Goal: Transaction & Acquisition: Purchase product/service

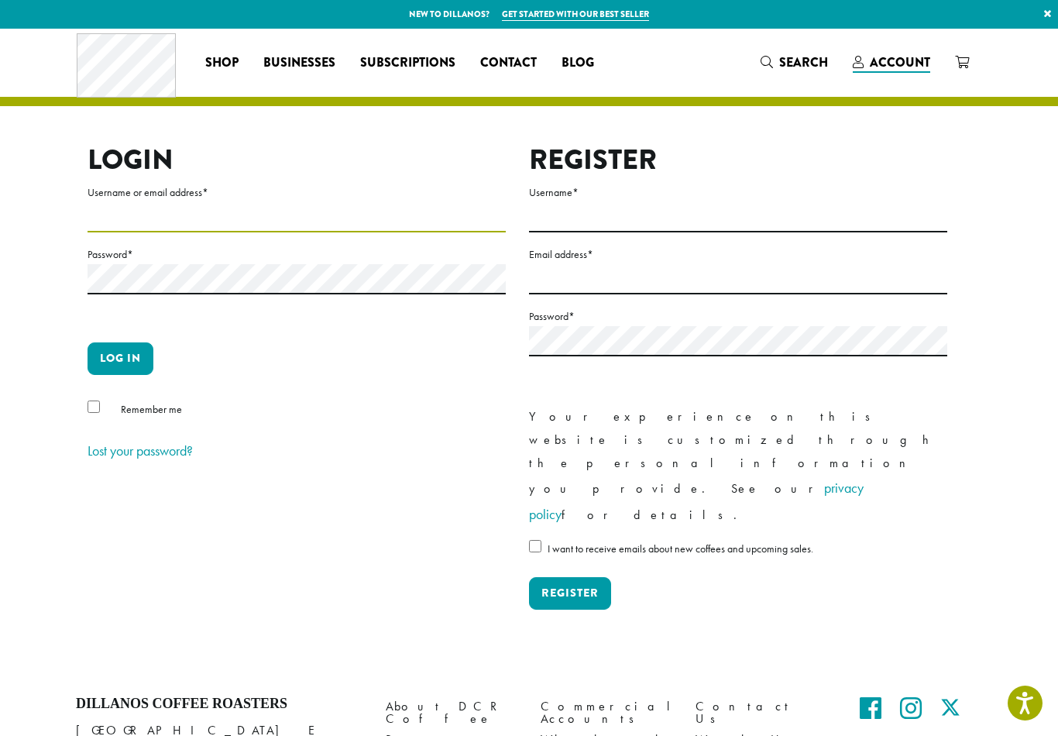
type input "**********"
click at [120, 358] on button "Log in" at bounding box center [121, 358] width 66 height 33
click at [118, 372] on button "Log in" at bounding box center [121, 358] width 66 height 33
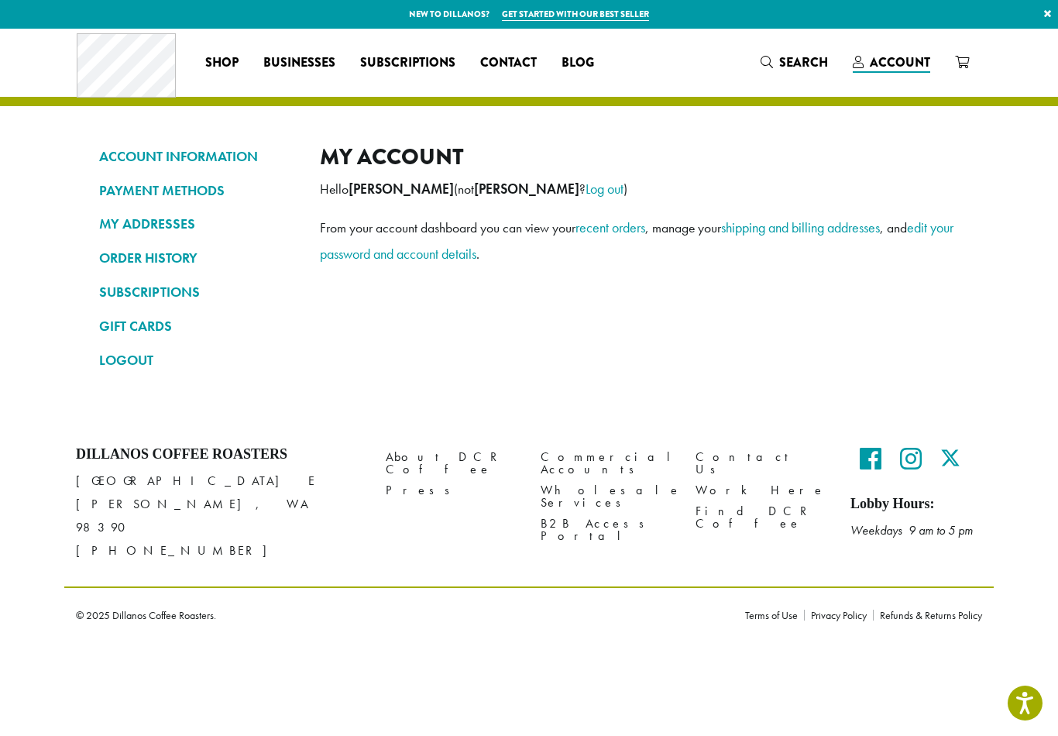
click at [173, 256] on link "ORDER HISTORY" at bounding box center [197, 258] width 197 height 26
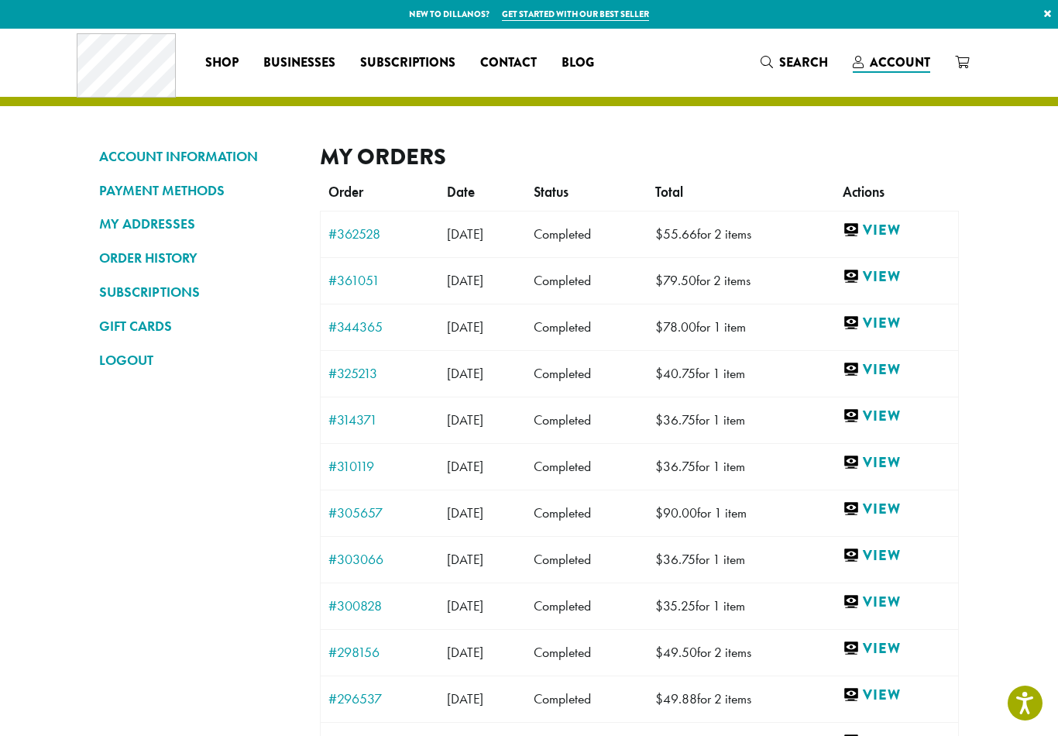
click at [905, 324] on link "View" at bounding box center [897, 323] width 108 height 19
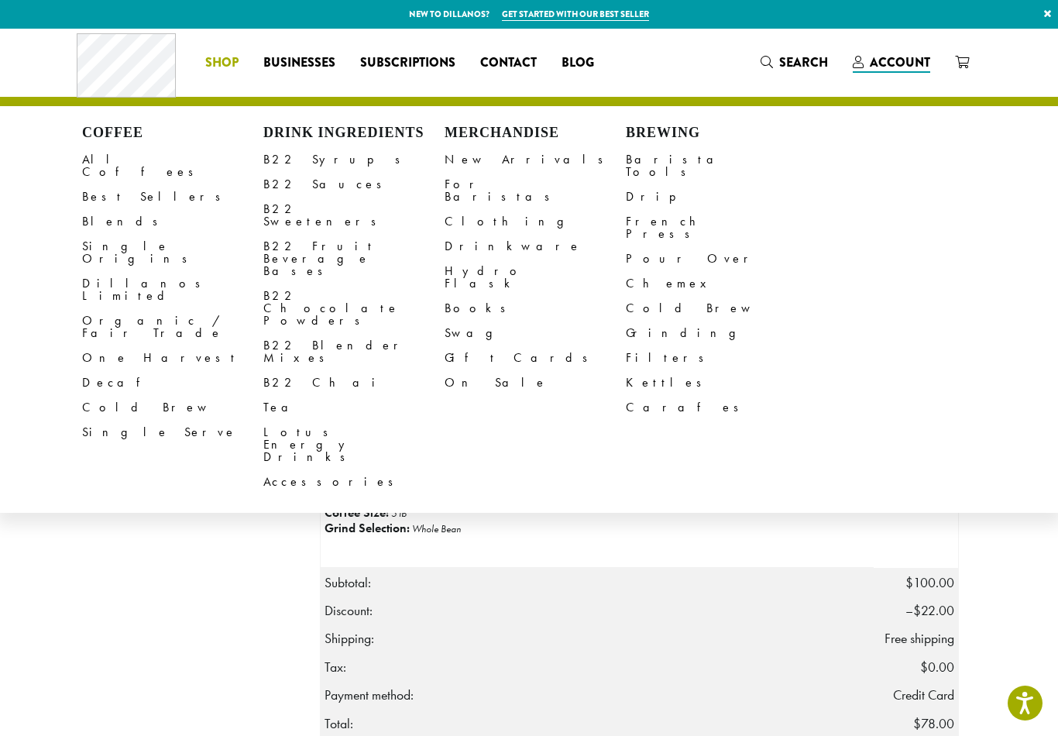
click at [113, 163] on link "All Coffees" at bounding box center [172, 165] width 181 height 37
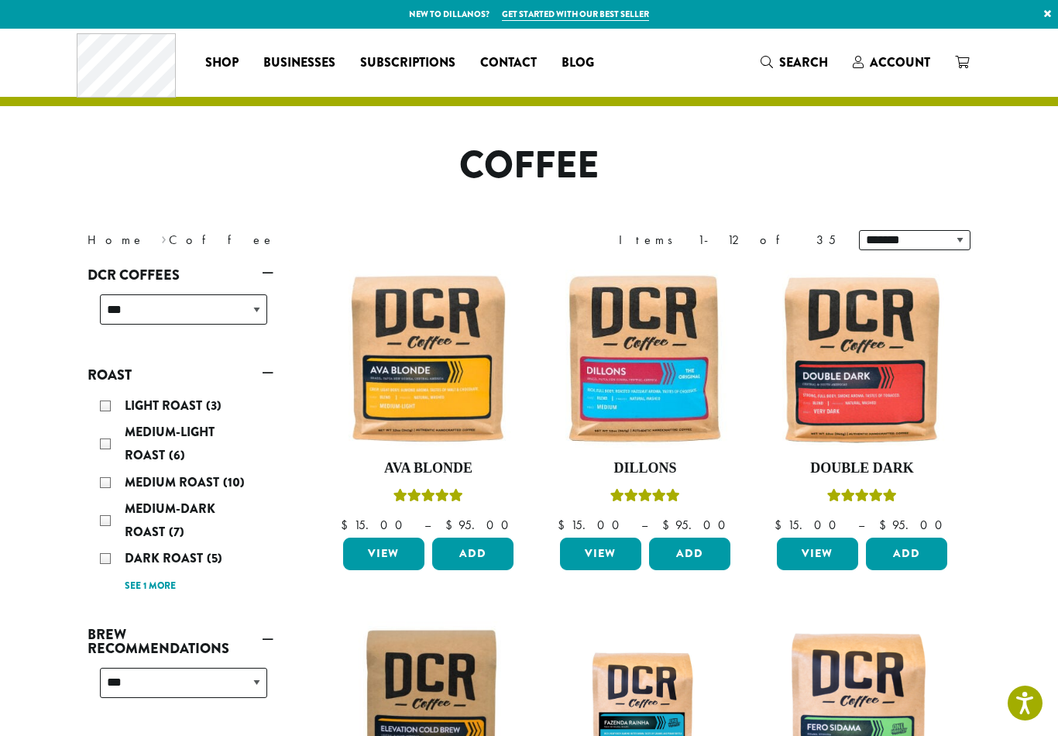
click at [115, 480] on div "Medium Roast (10)" at bounding box center [183, 482] width 167 height 23
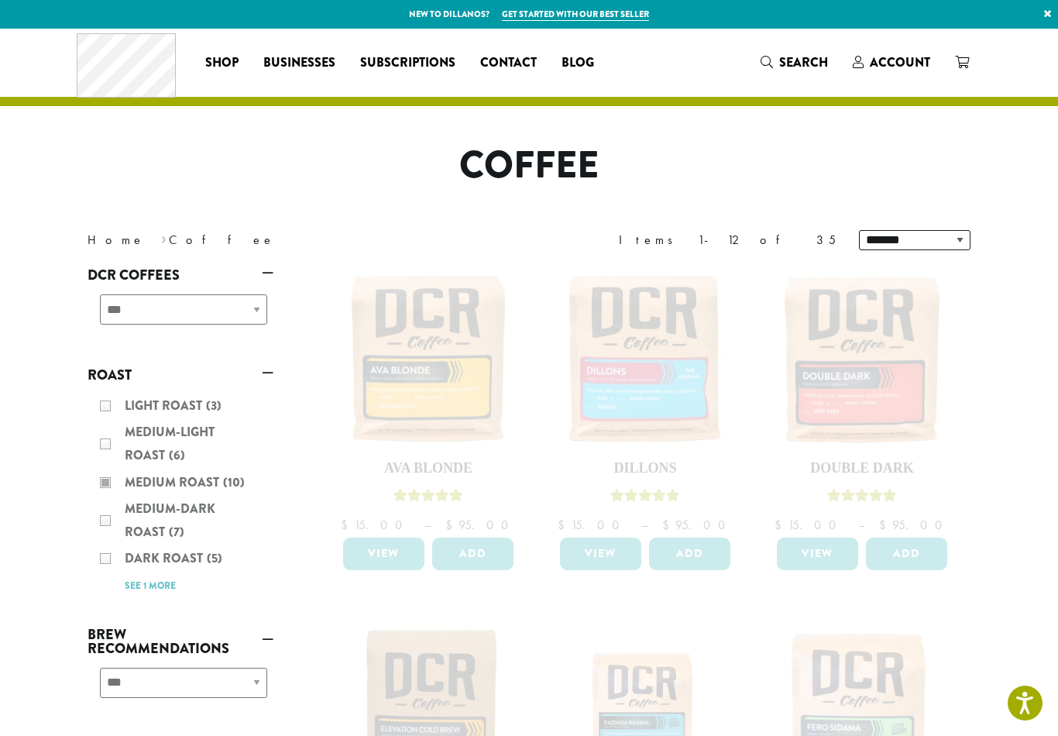
click at [107, 486] on div "Light Roast (3) Medium-Light Roast (6) Medium Roast (10) Medium-Dark Roast (7) …" at bounding box center [181, 495] width 186 height 215
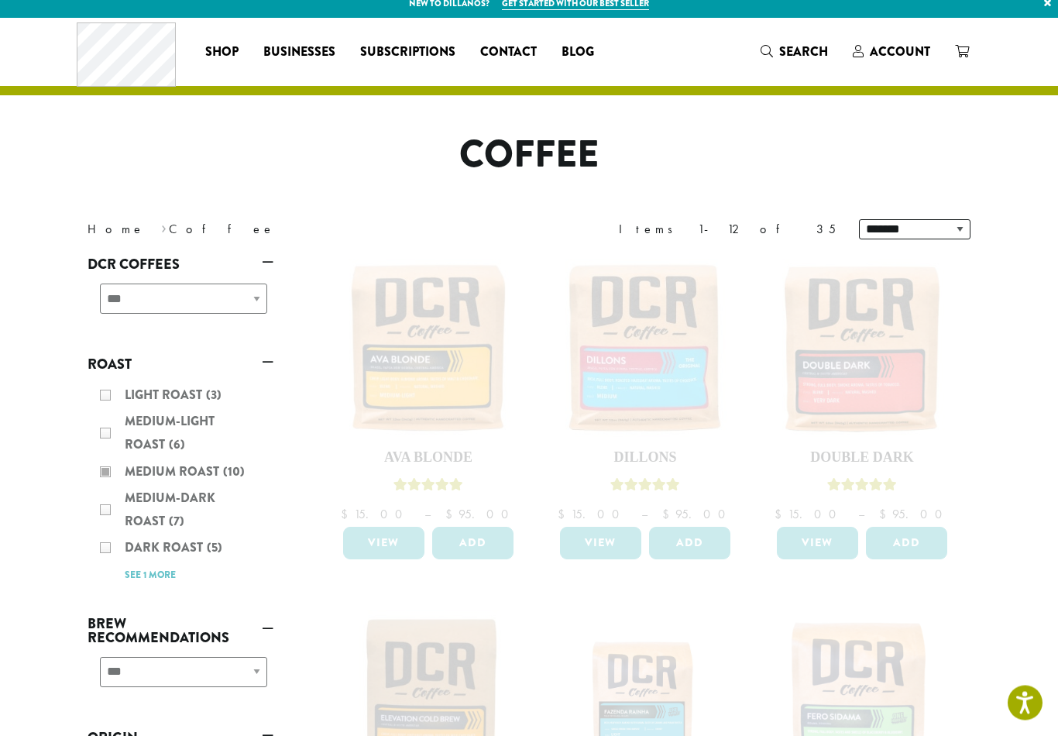
scroll to position [15, 0]
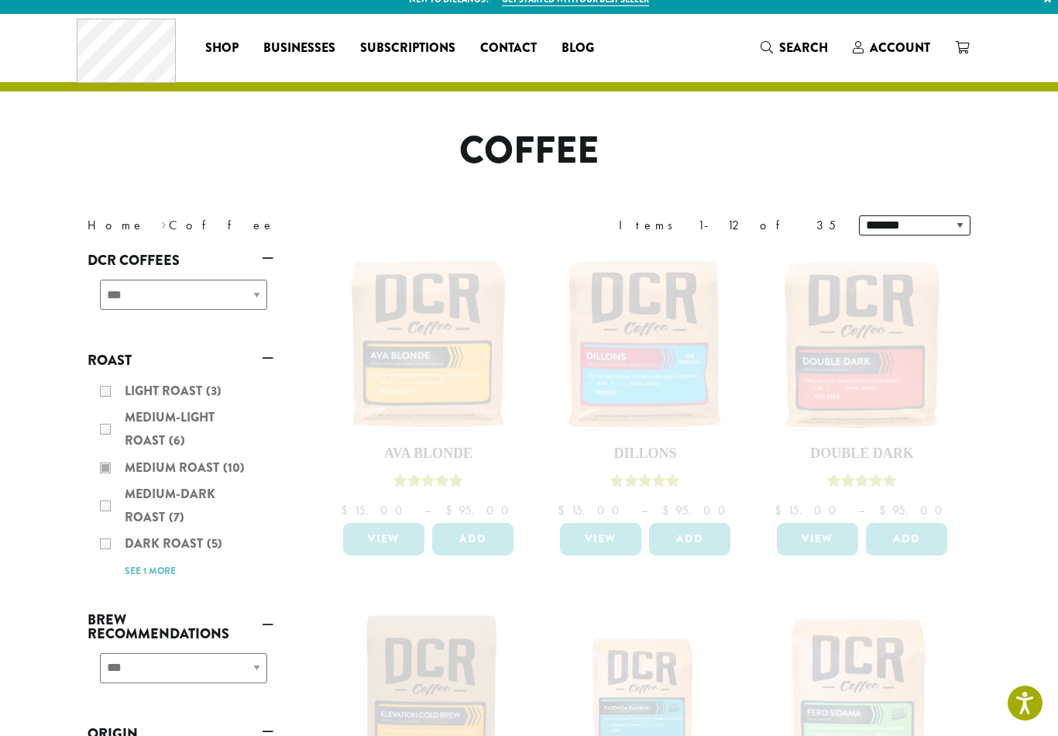
click at [891, 50] on span "Account" at bounding box center [900, 48] width 60 height 18
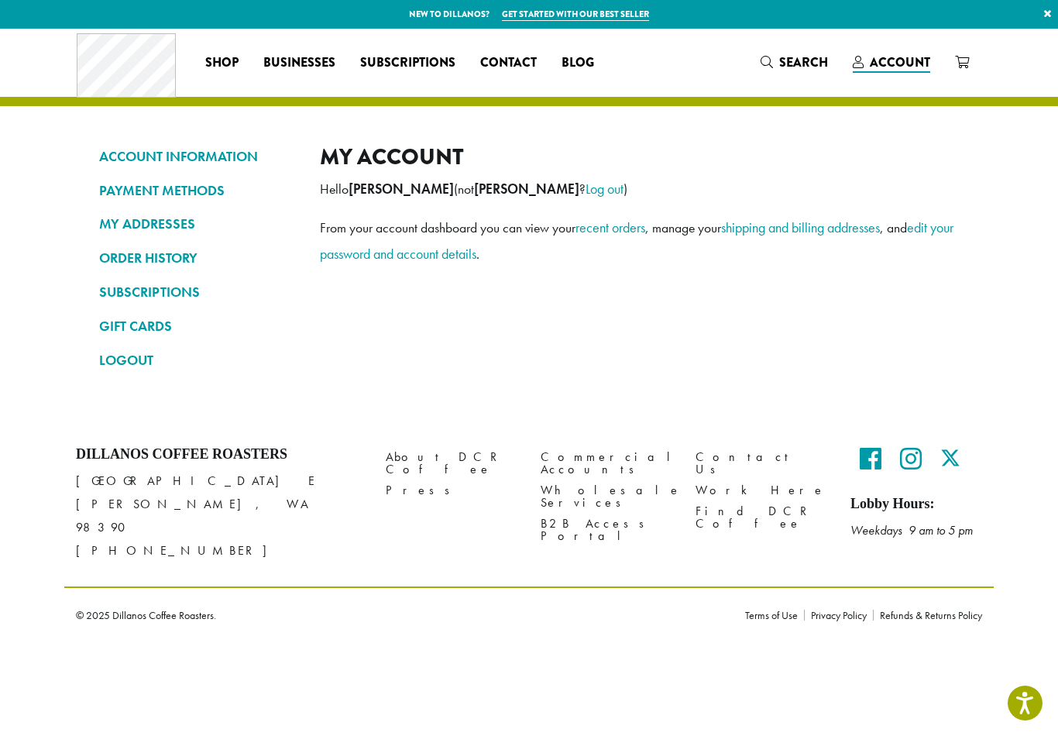
scroll to position [0, 0]
click at [132, 261] on link "ORDER HISTORY" at bounding box center [197, 258] width 197 height 26
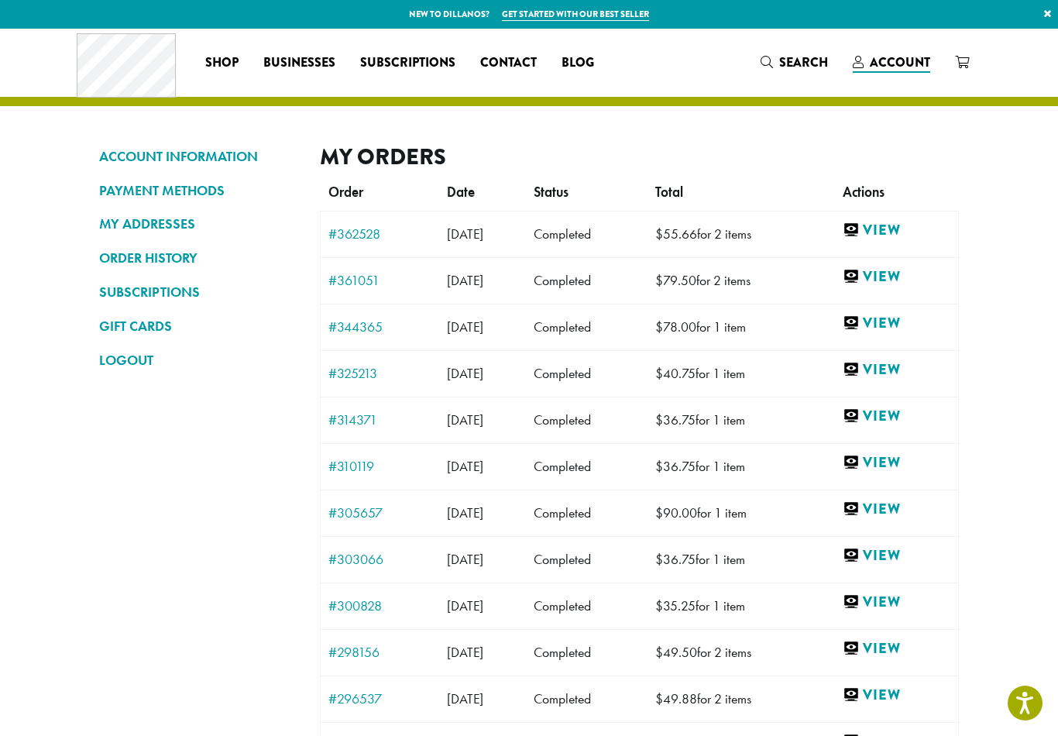
click at [905, 233] on link "View" at bounding box center [897, 230] width 108 height 19
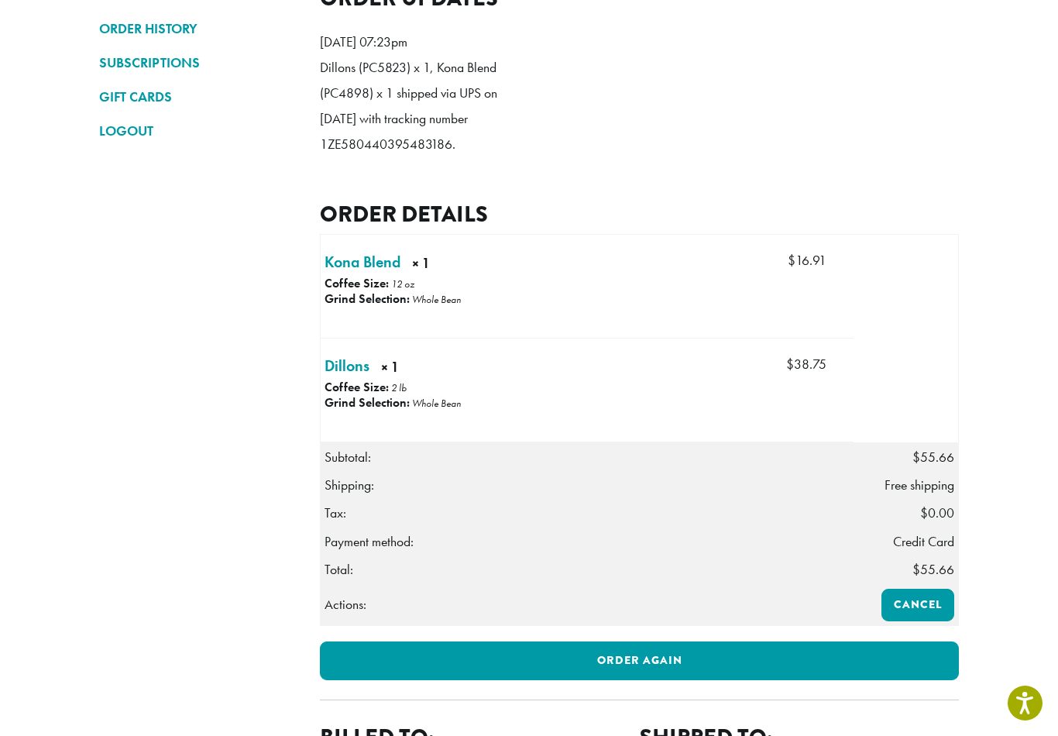
scroll to position [232, 0]
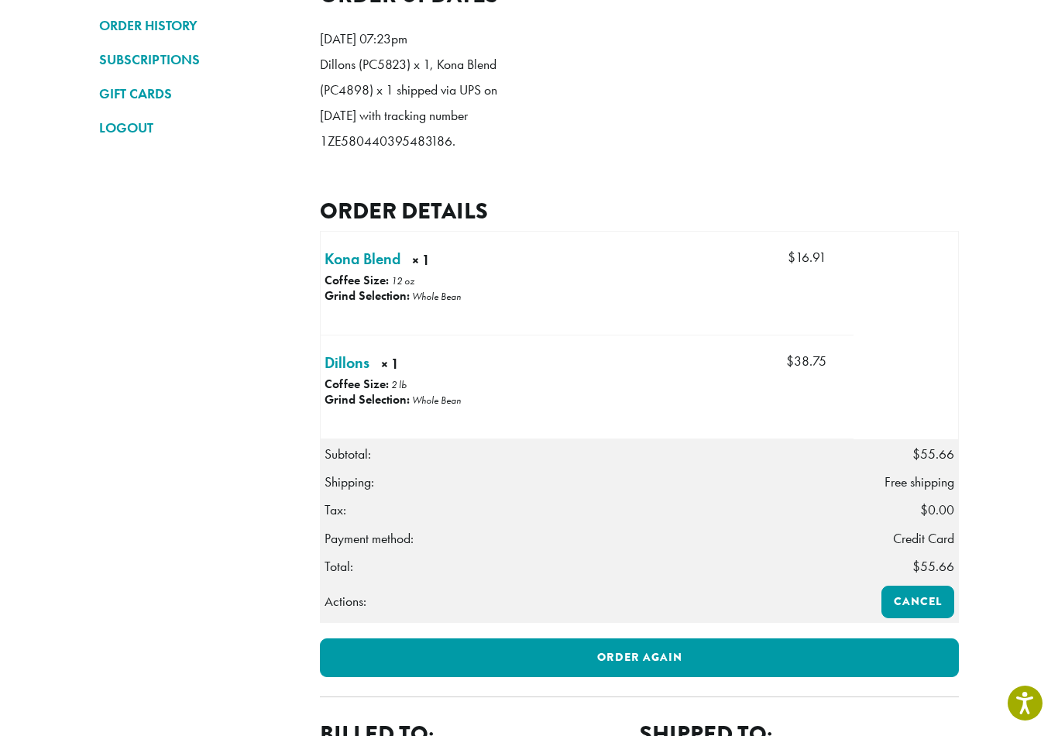
click at [348, 374] on link "Dillons × 1" at bounding box center [346, 362] width 45 height 23
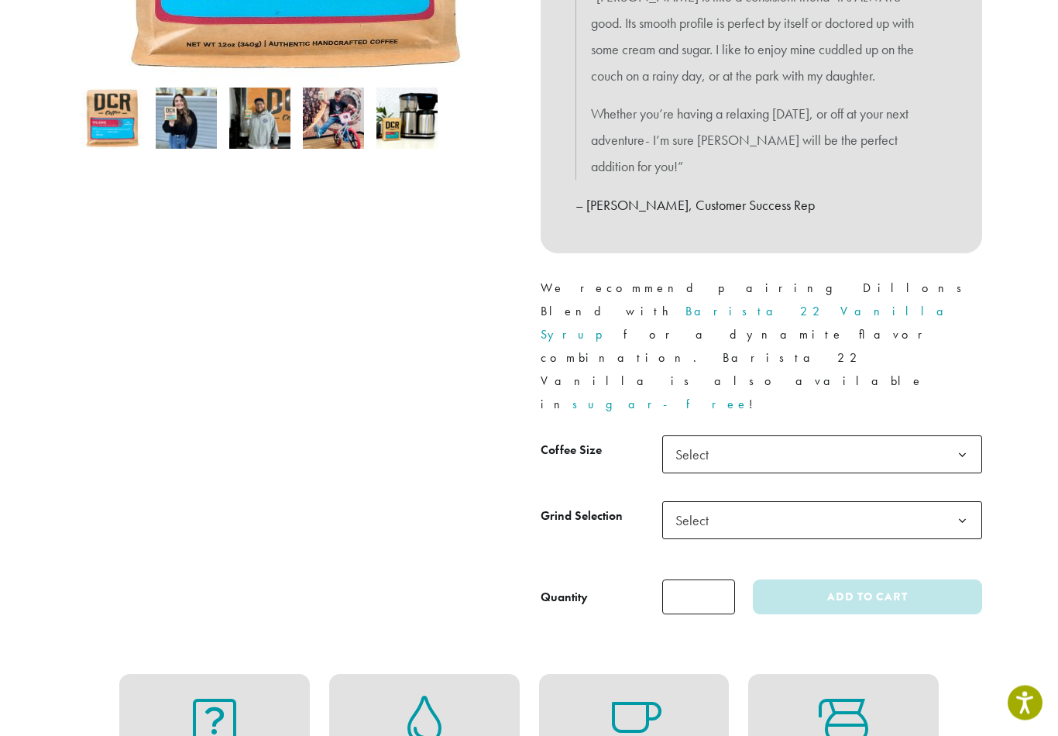
click at [953, 437] on b at bounding box center [962, 456] width 38 height 38
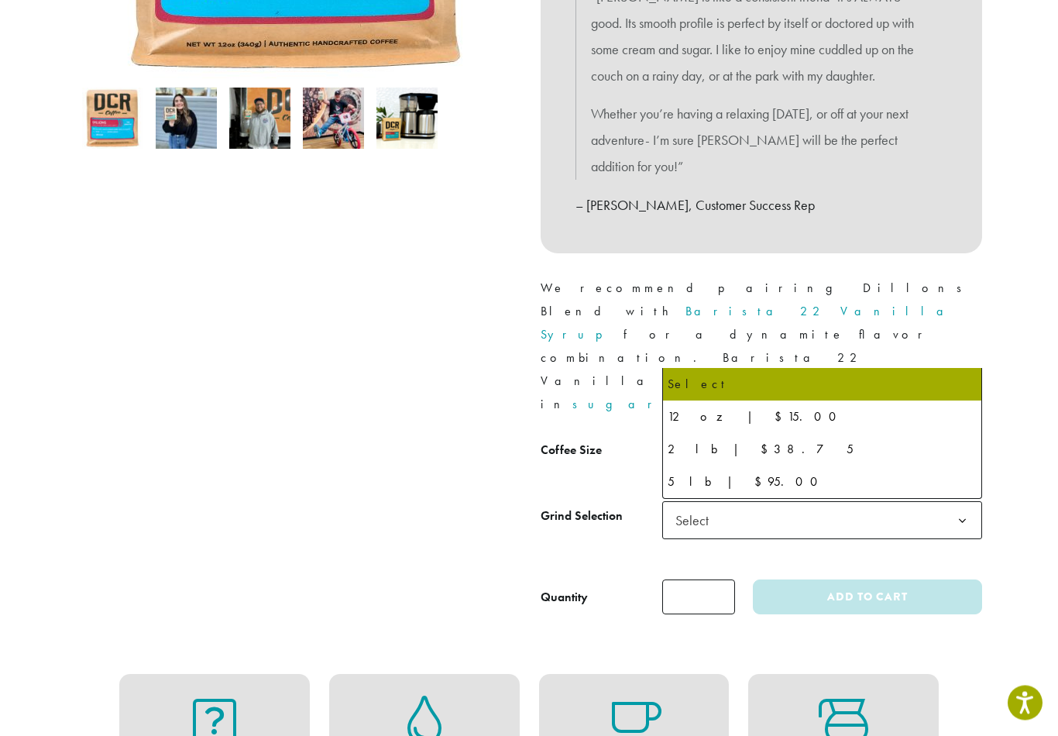
scroll to position [480, 0]
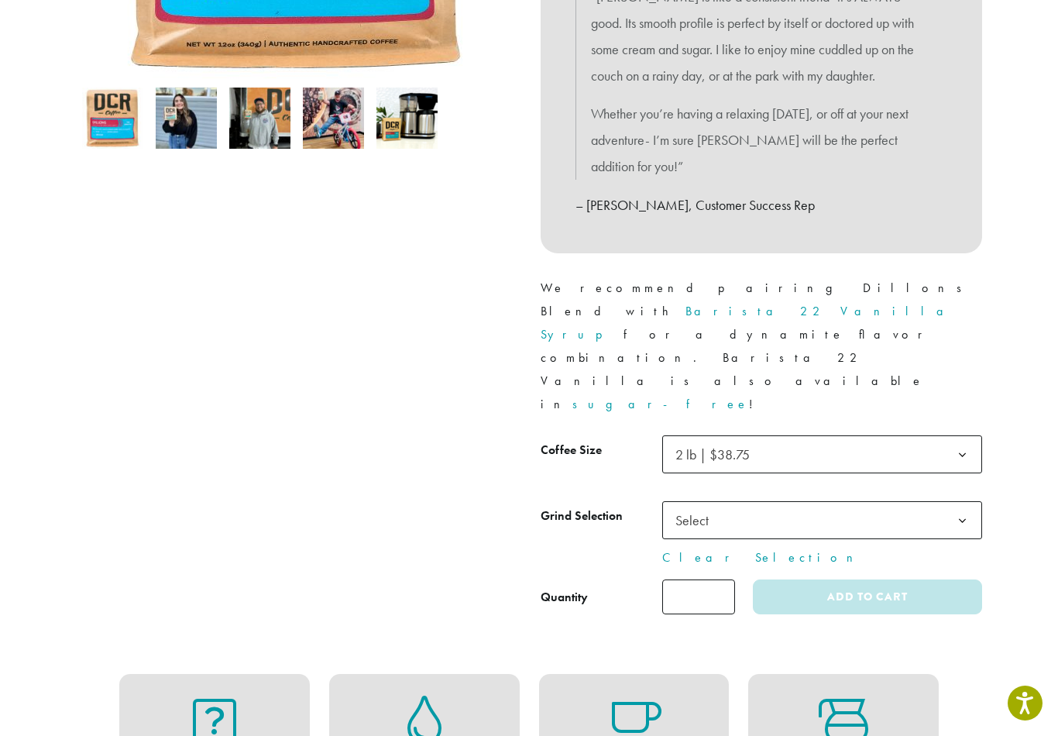
click at [844, 501] on span "Select" at bounding box center [822, 520] width 320 height 38
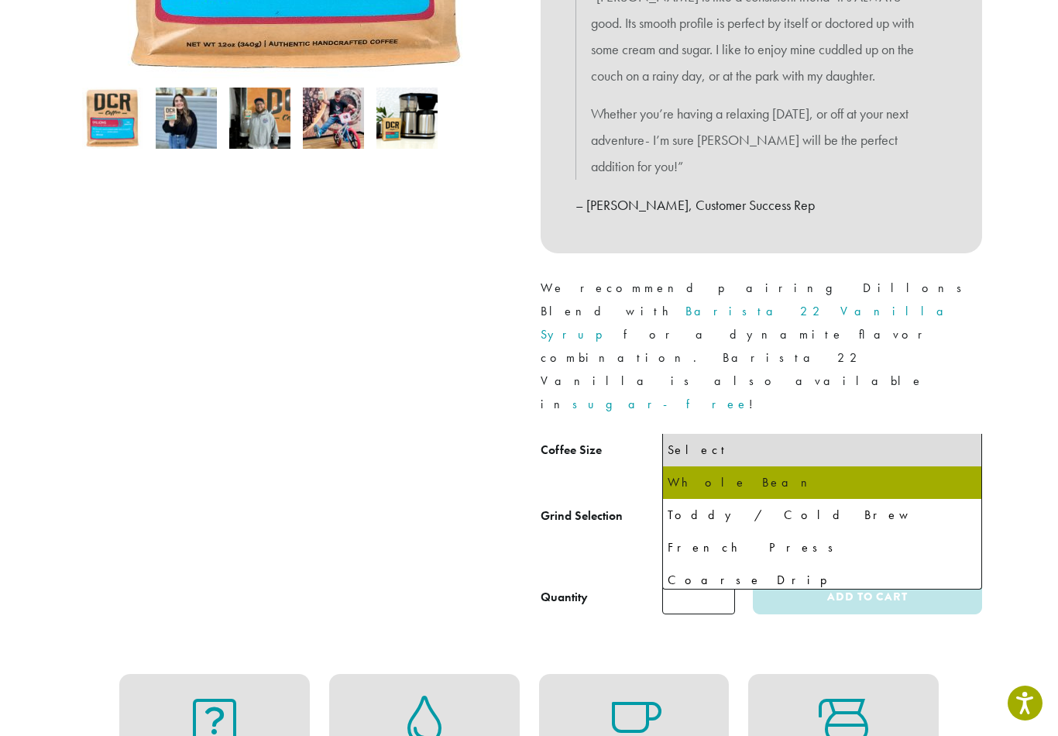
select select "**********"
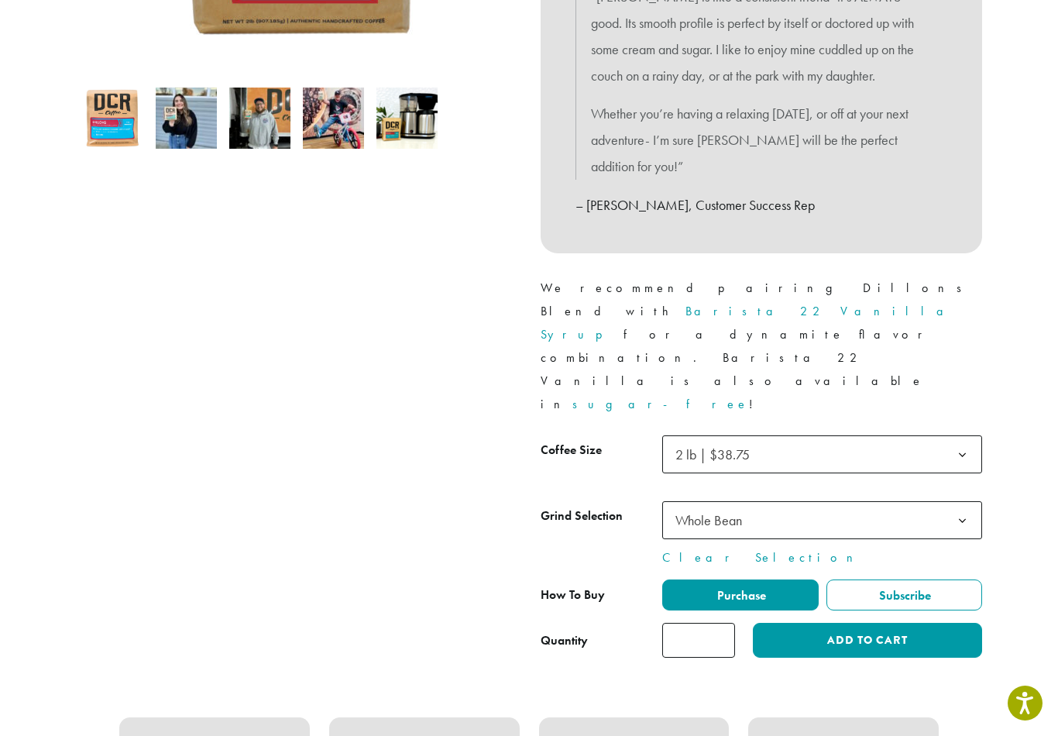
click at [898, 623] on button "Add to cart" at bounding box center [867, 640] width 229 height 35
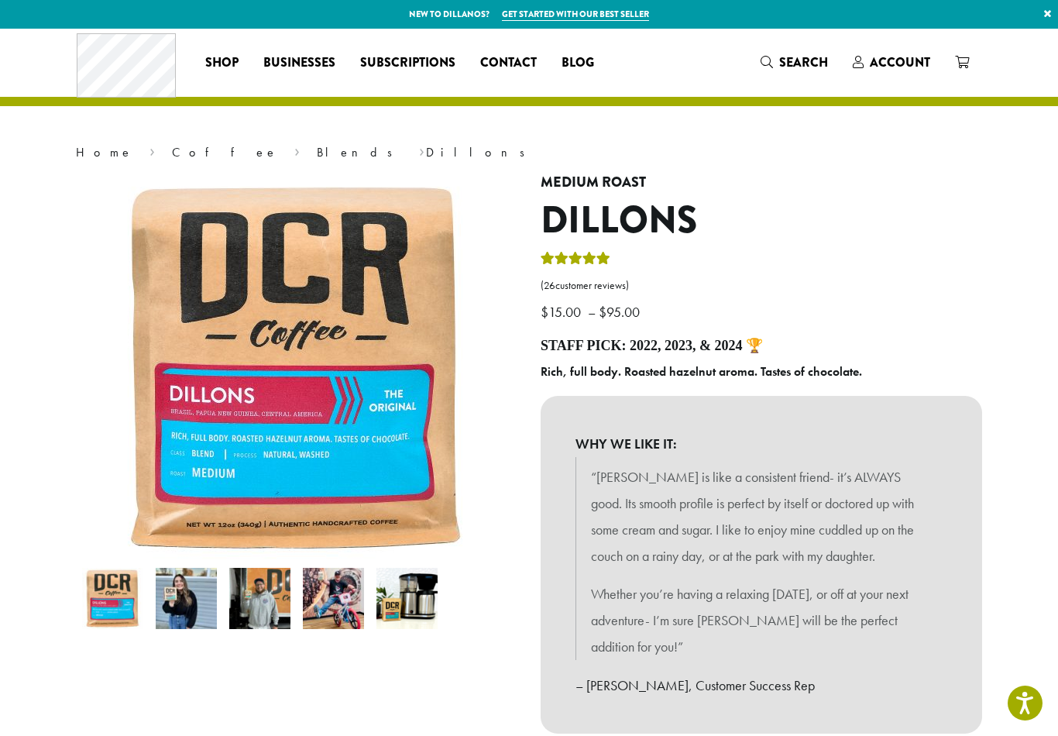
click at [968, 73] on span at bounding box center [962, 62] width 14 height 19
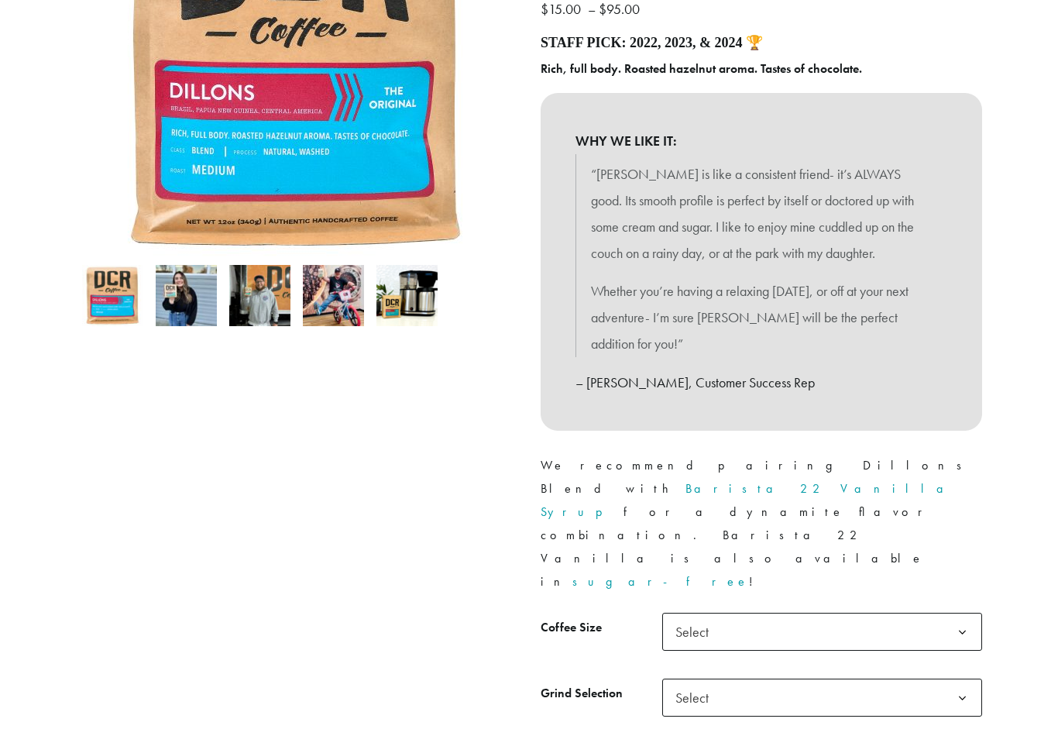
scroll to position [344, 0]
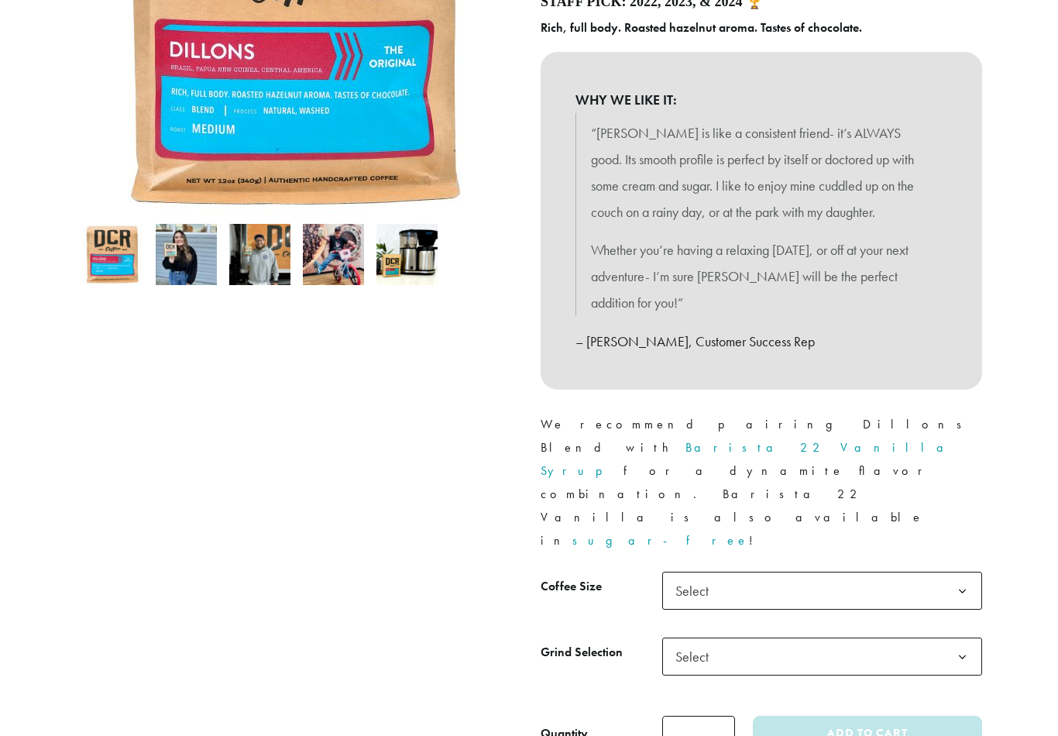
click at [915, 572] on span "Select" at bounding box center [822, 591] width 320 height 38
click at [801, 637] on span "Select" at bounding box center [822, 656] width 320 height 38
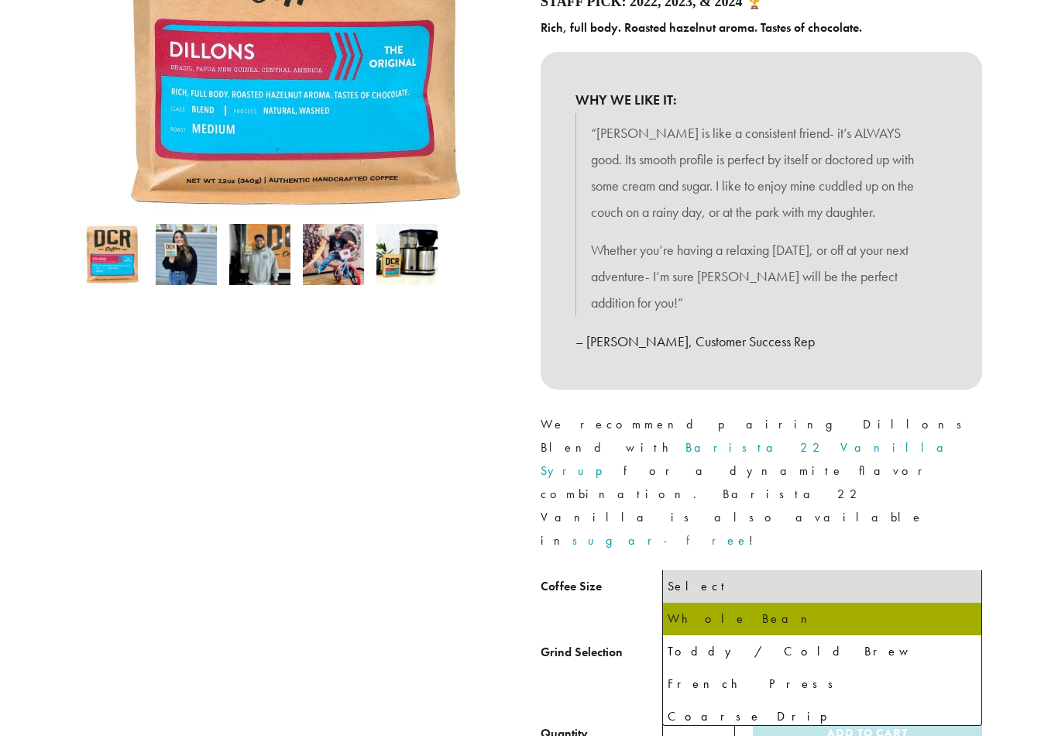
select select "**********"
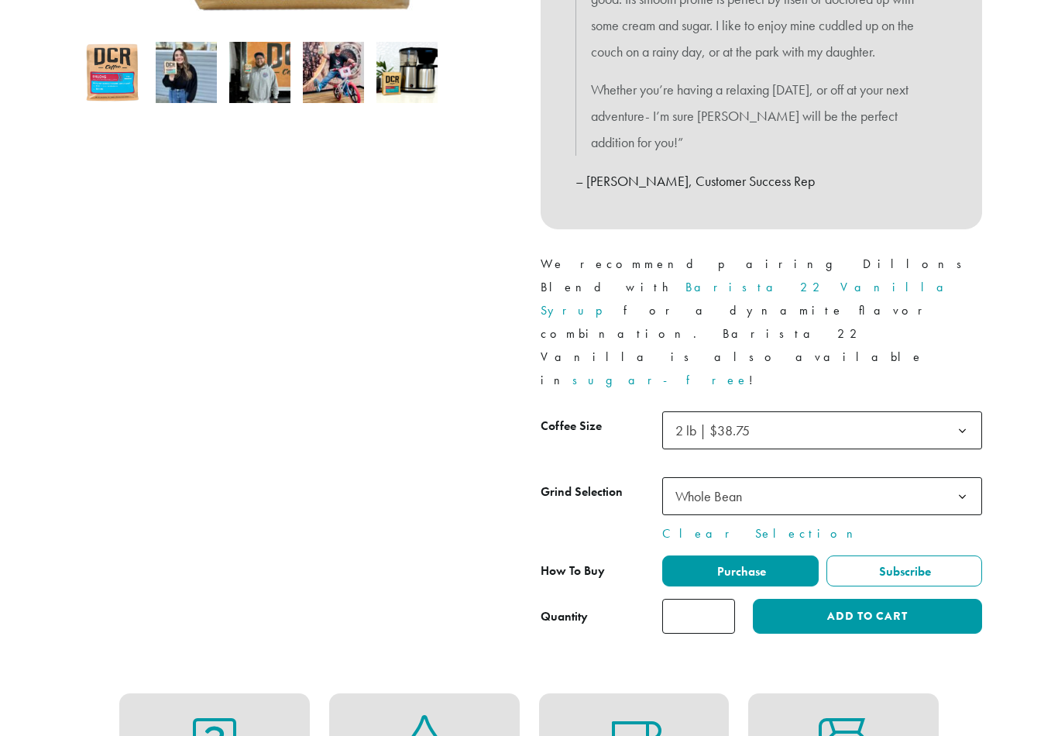
scroll to position [504, 0]
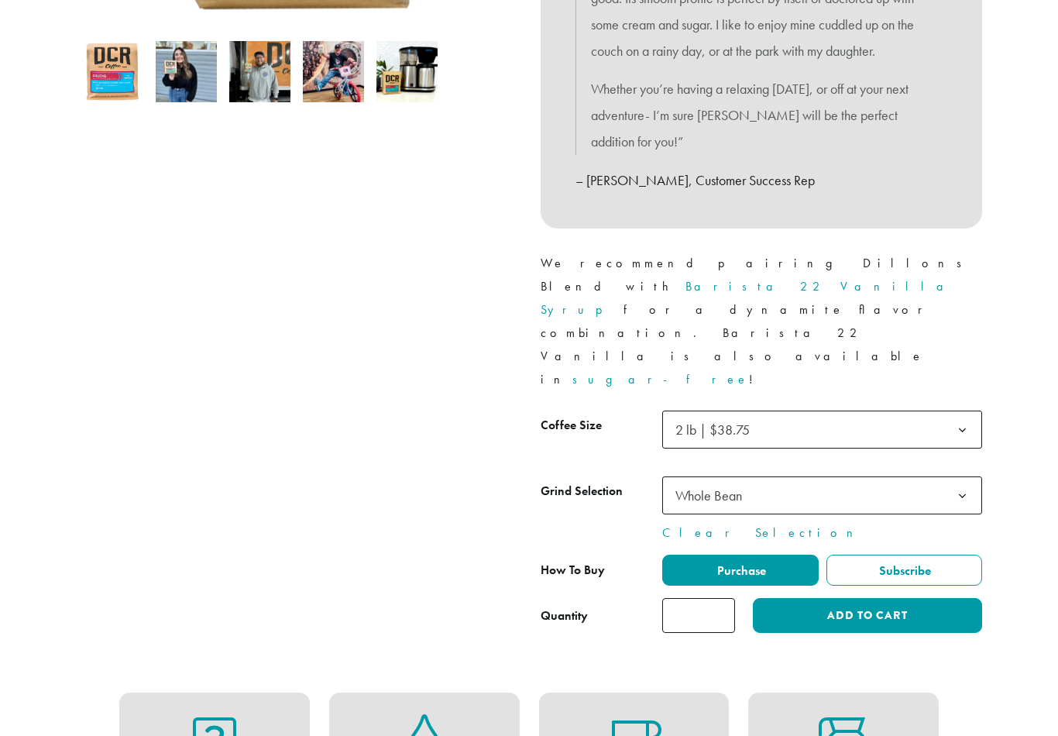
click at [869, 599] on button "Add to cart" at bounding box center [867, 616] width 229 height 35
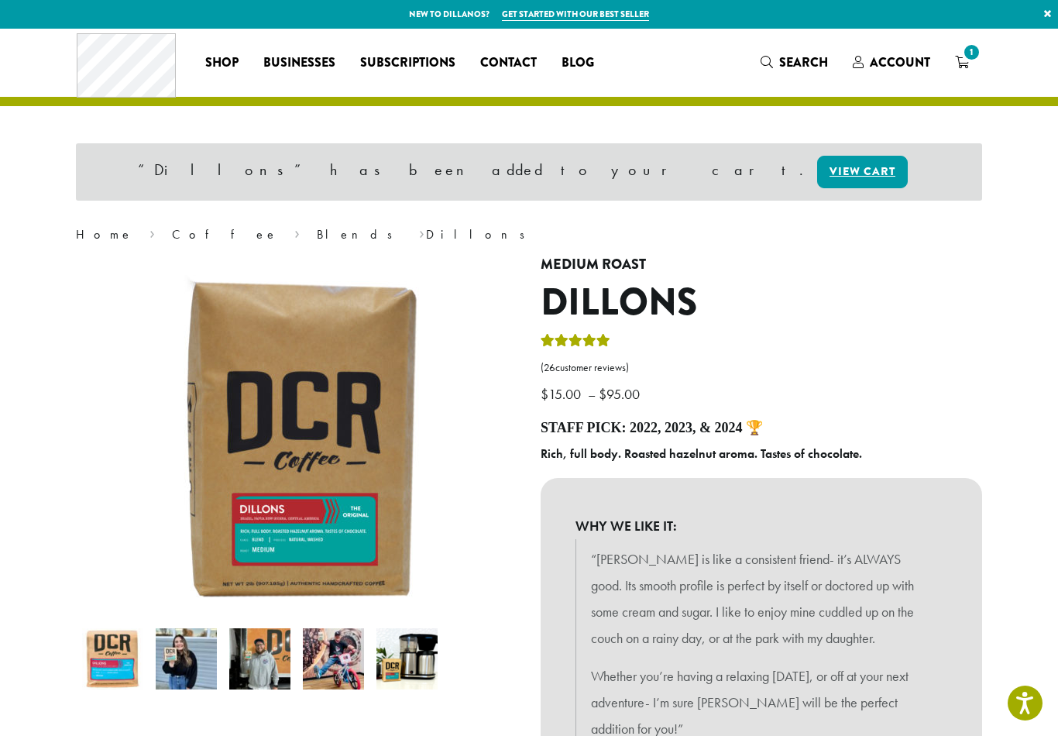
click at [961, 72] on span "1" at bounding box center [962, 62] width 14 height 19
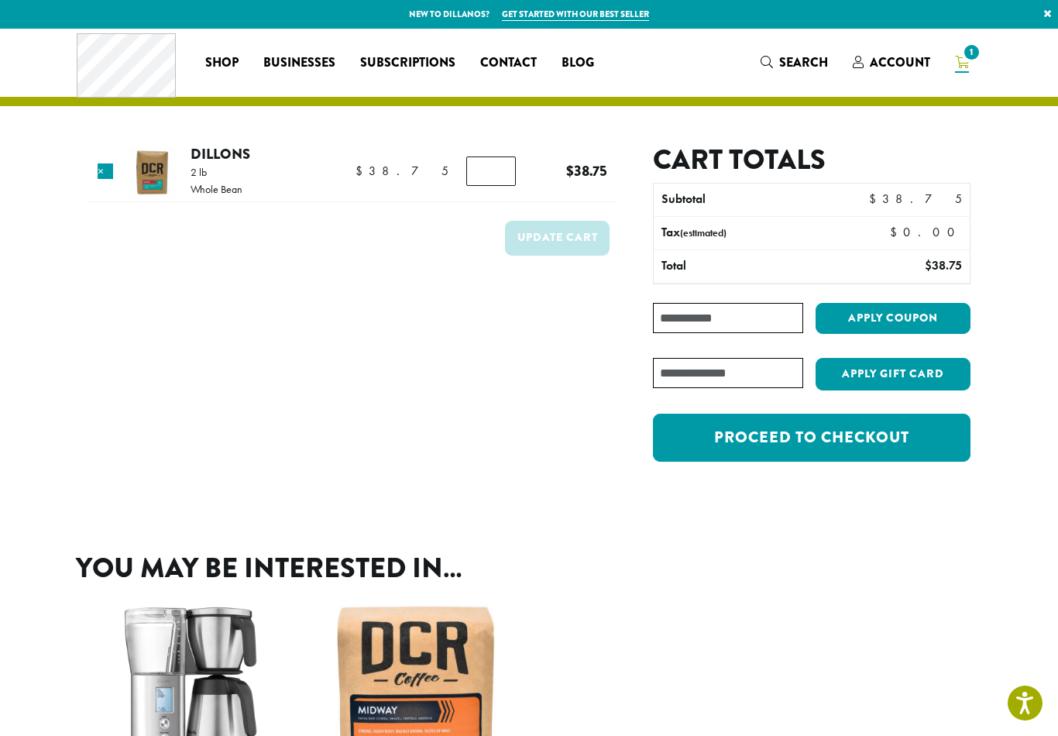
click at [909, 438] on link "Proceed to checkout" at bounding box center [812, 438] width 318 height 48
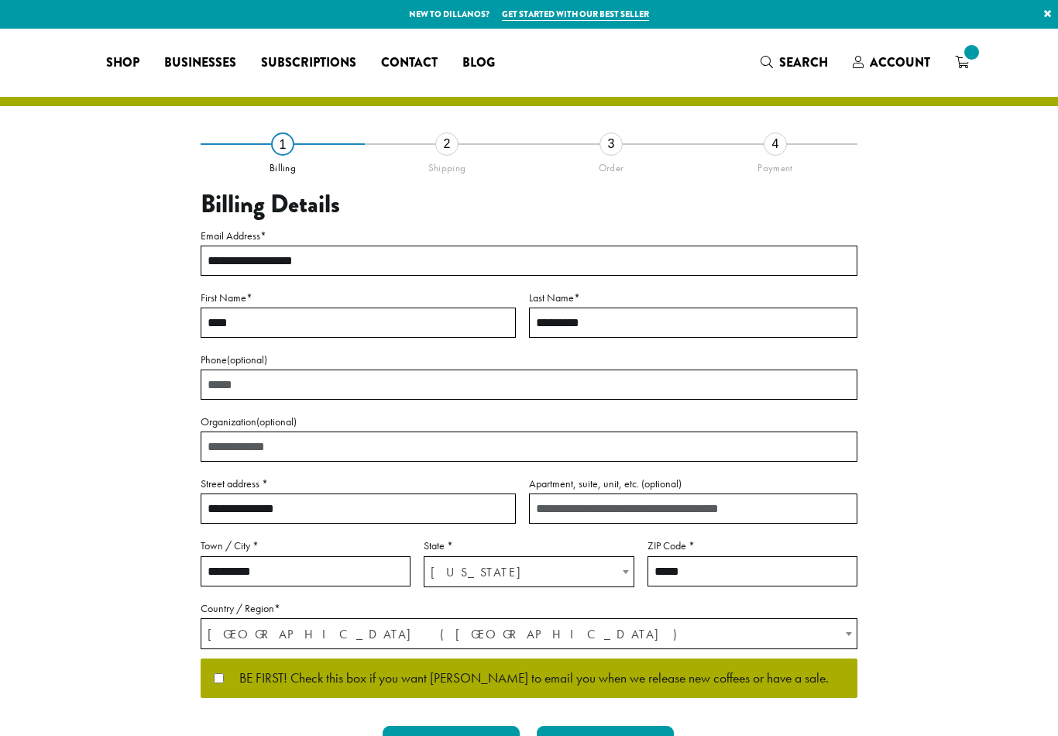
select select "**"
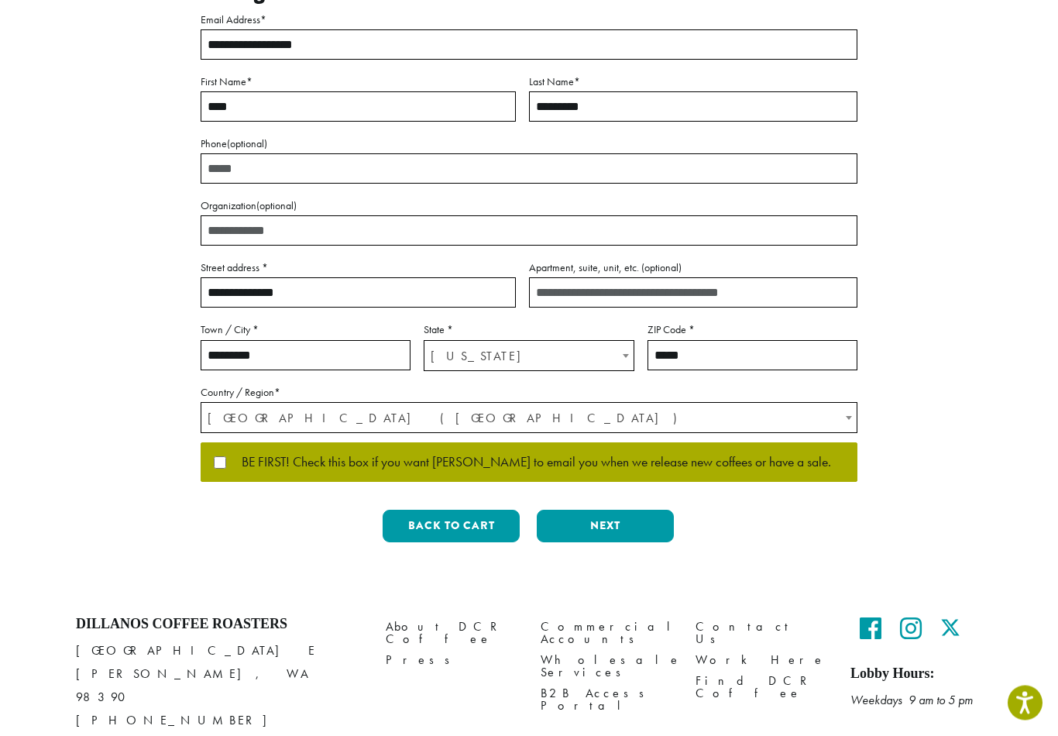
scroll to position [244, 0]
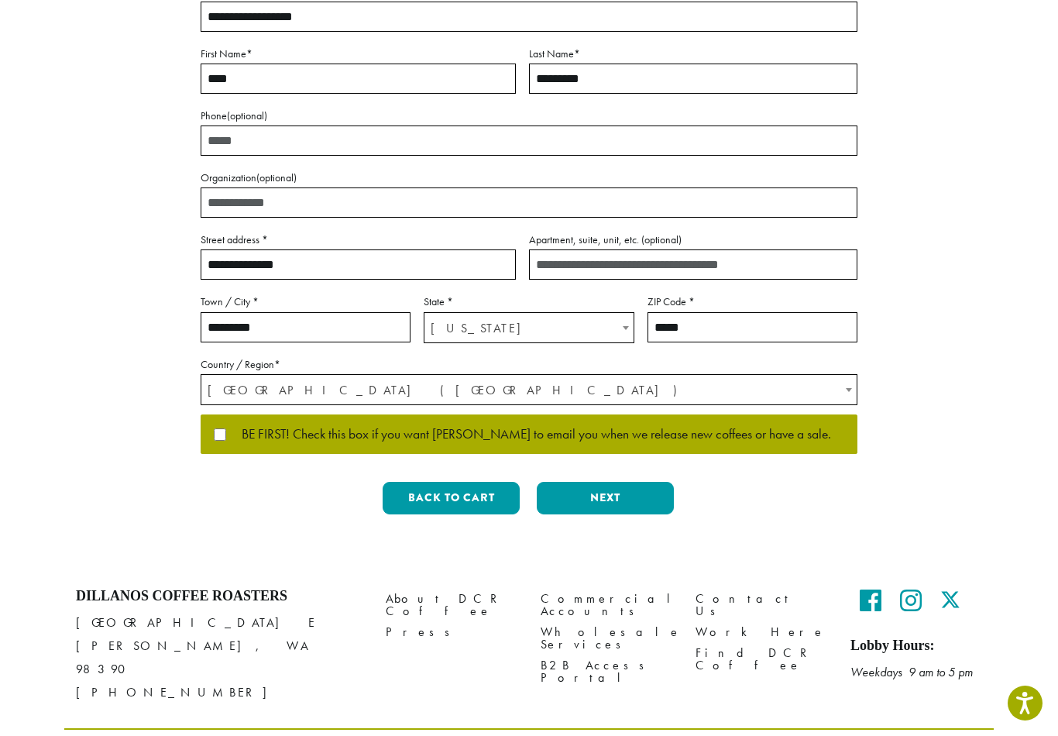
click at [623, 500] on button "Next" at bounding box center [605, 498] width 137 height 33
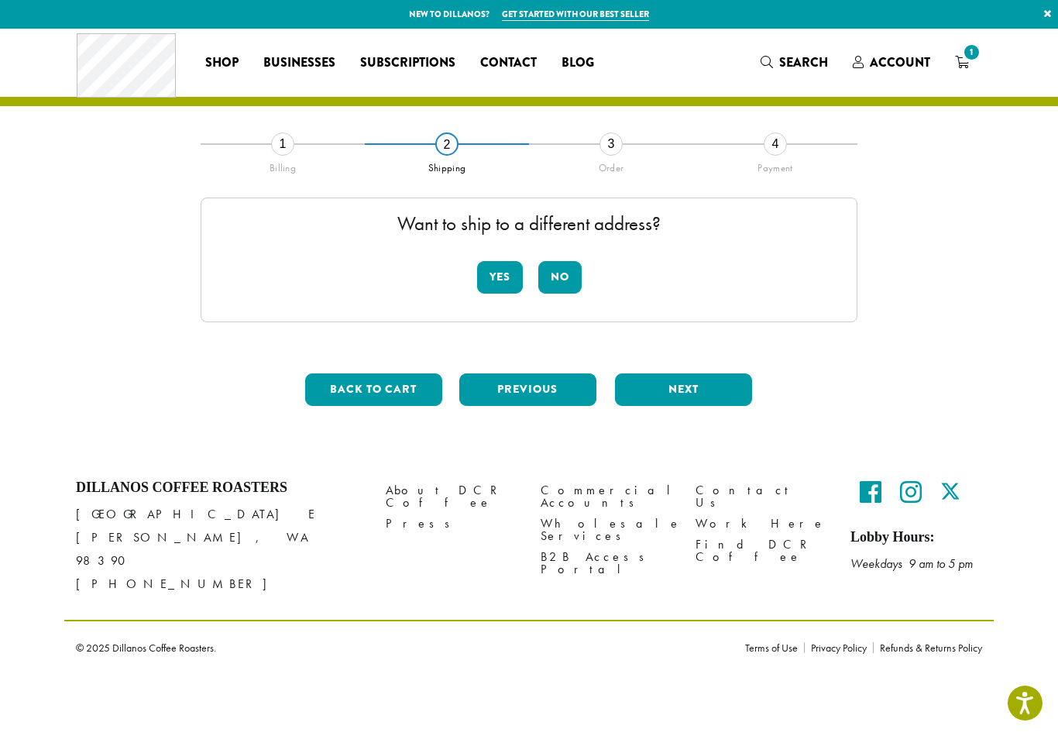
scroll to position [0, 0]
click at [560, 280] on button "No" at bounding box center [559, 277] width 43 height 33
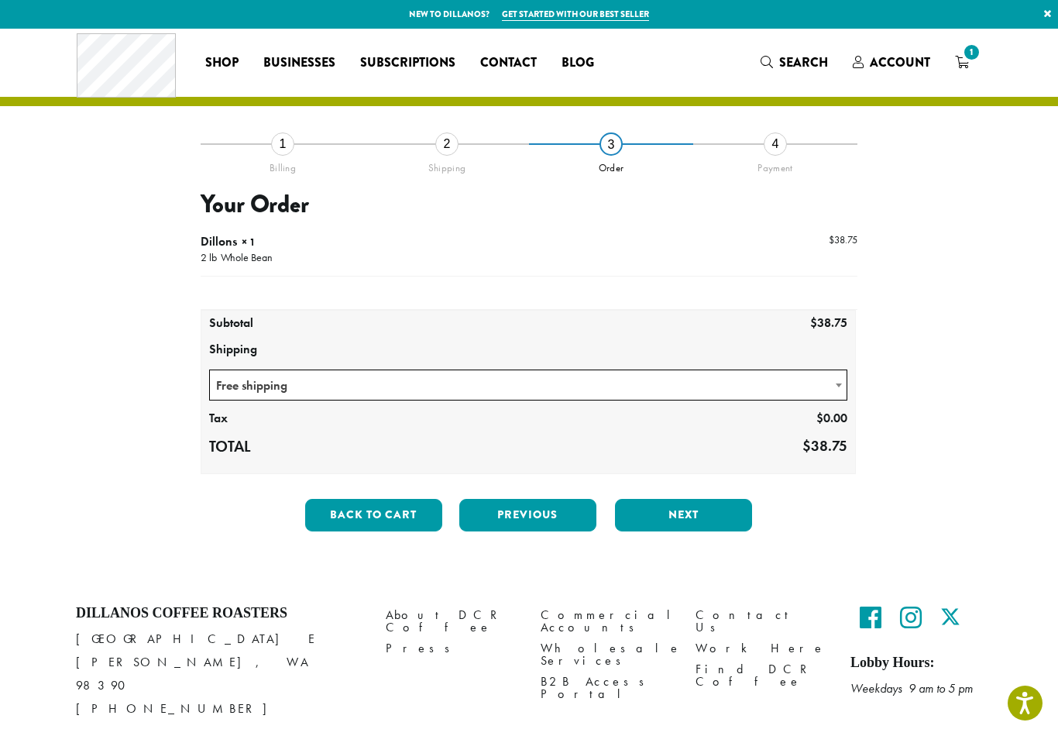
scroll to position [18, 0]
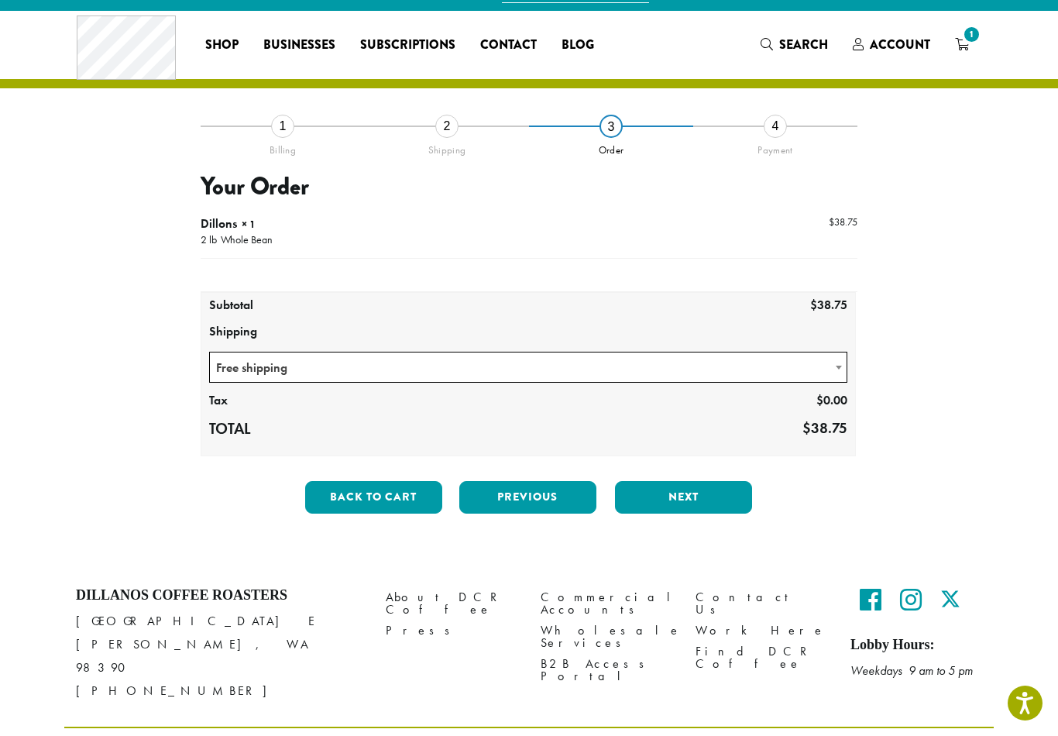
click at [688, 494] on button "Next" at bounding box center [683, 497] width 137 height 33
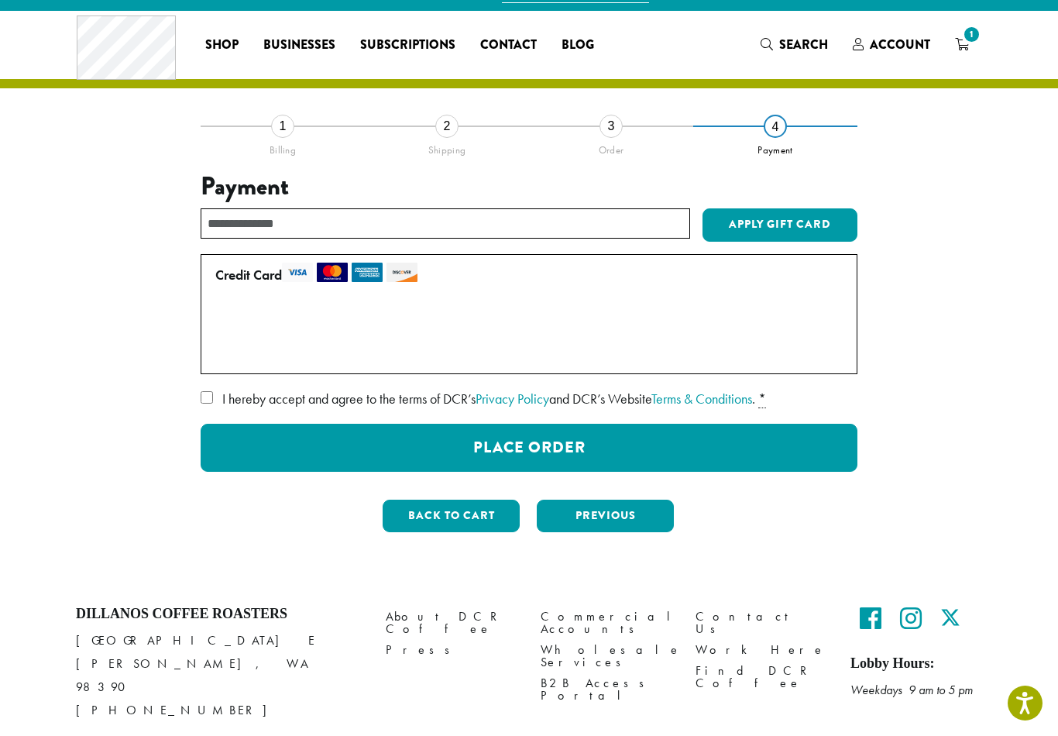
click at [570, 450] on button "Place Order" at bounding box center [529, 448] width 657 height 48
